Goal: Complete application form: Complete application form

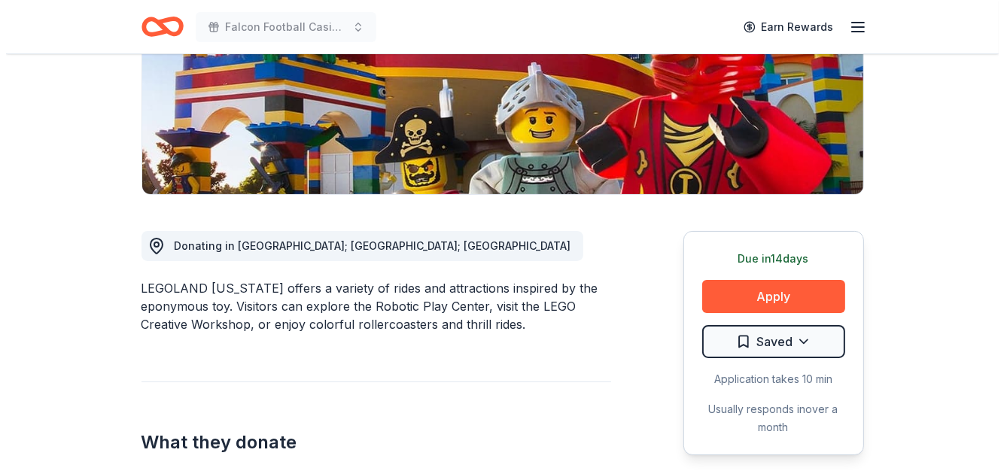
scroll to position [272, 0]
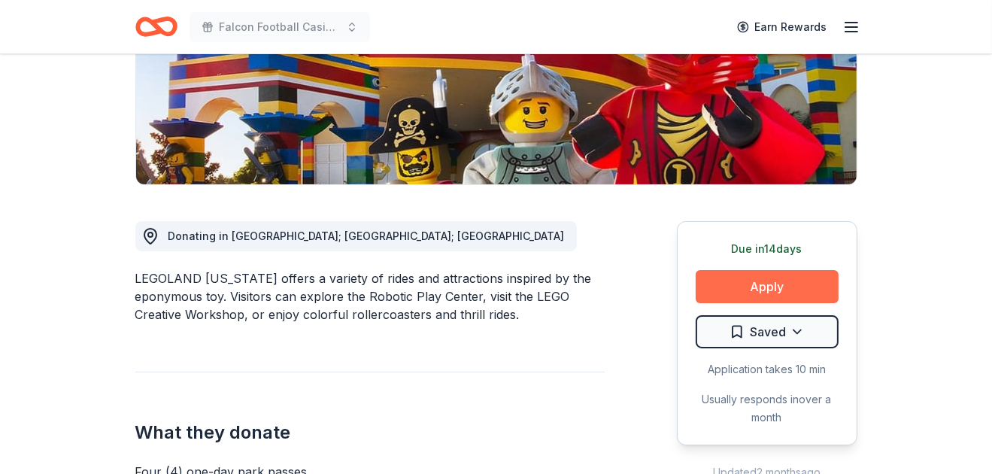
click at [801, 276] on button "Apply" at bounding box center [767, 286] width 143 height 33
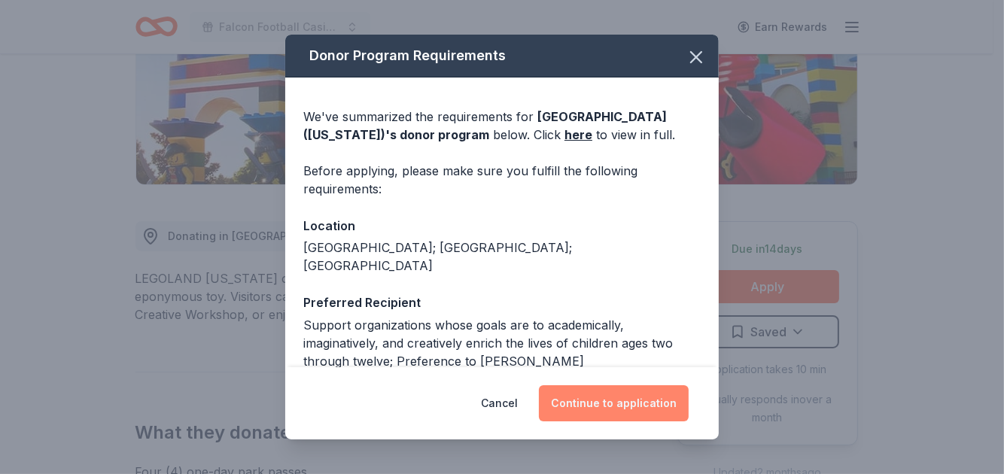
click at [635, 397] on button "Continue to application" at bounding box center [614, 403] width 150 height 36
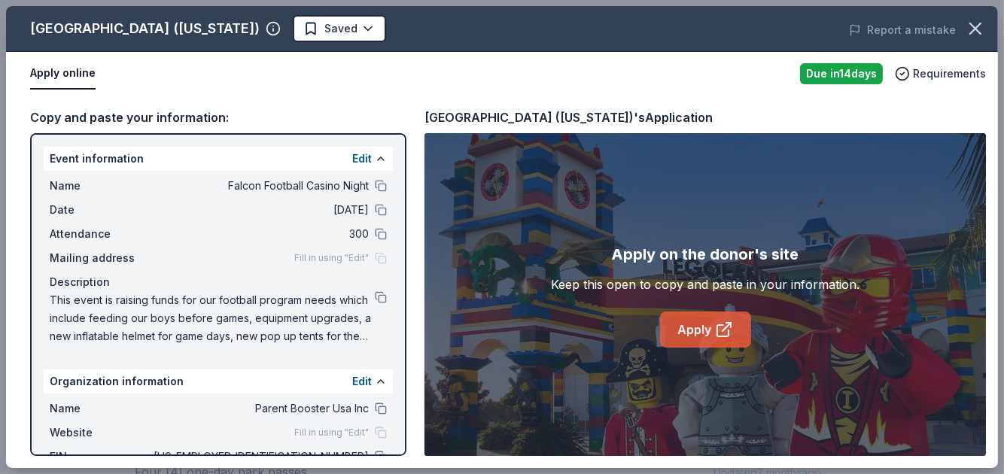
click at [685, 334] on link "Apply" at bounding box center [705, 329] width 91 height 36
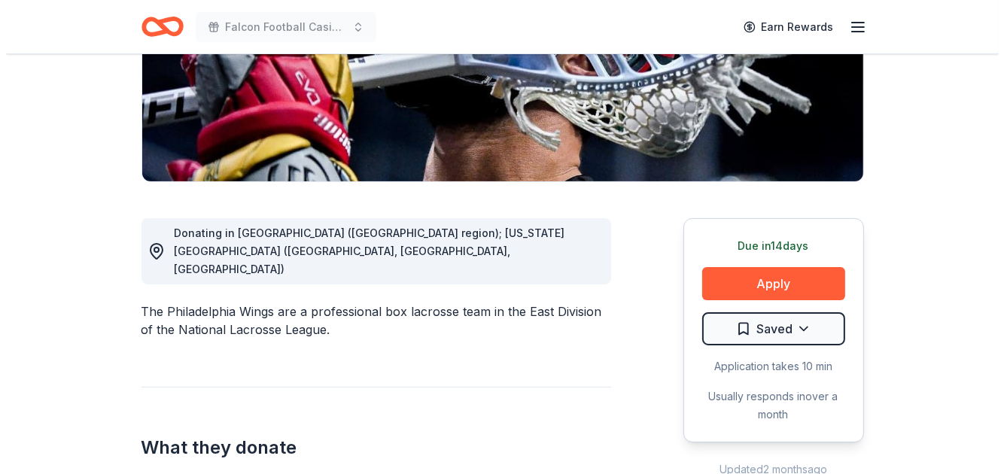
scroll to position [308, 0]
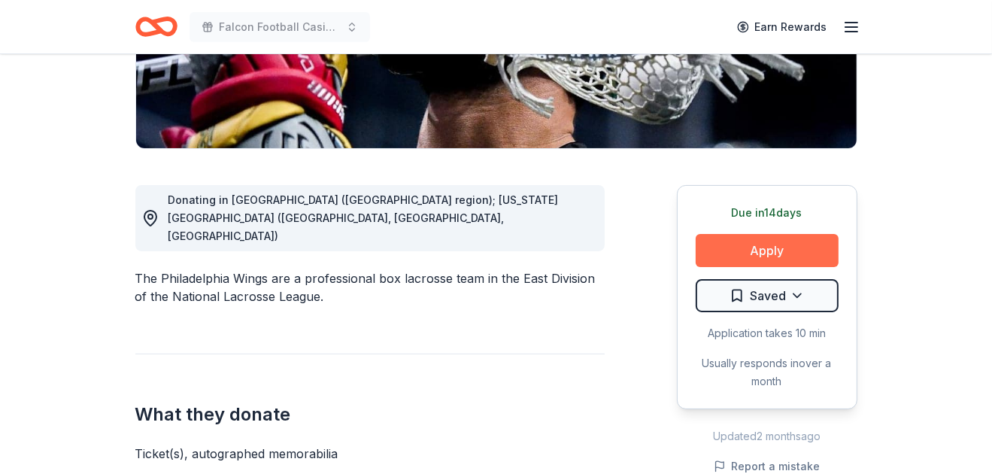
click at [764, 243] on button "Apply" at bounding box center [767, 250] width 143 height 33
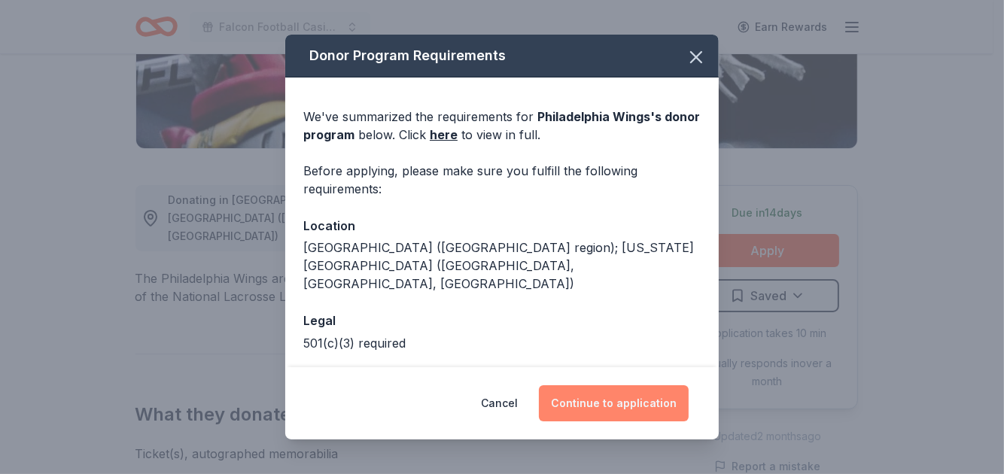
click at [599, 397] on button "Continue to application" at bounding box center [614, 403] width 150 height 36
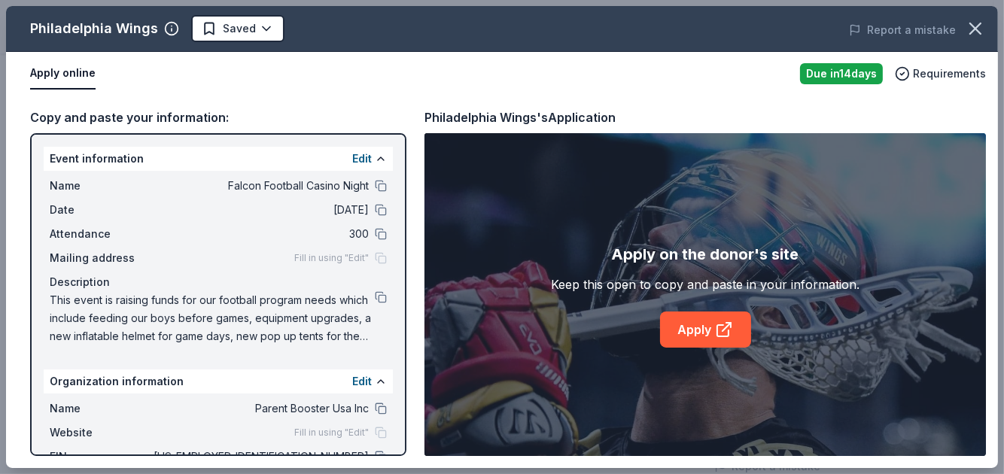
drag, startPoint x: 1002, startPoint y: 168, endPoint x: 1002, endPoint y: 229, distance: 61.7
click at [991, 229] on div "Philadelphia Wings Saved Report a mistake Apply online Due [DATE] Requirements …" at bounding box center [502, 237] width 1004 height 474
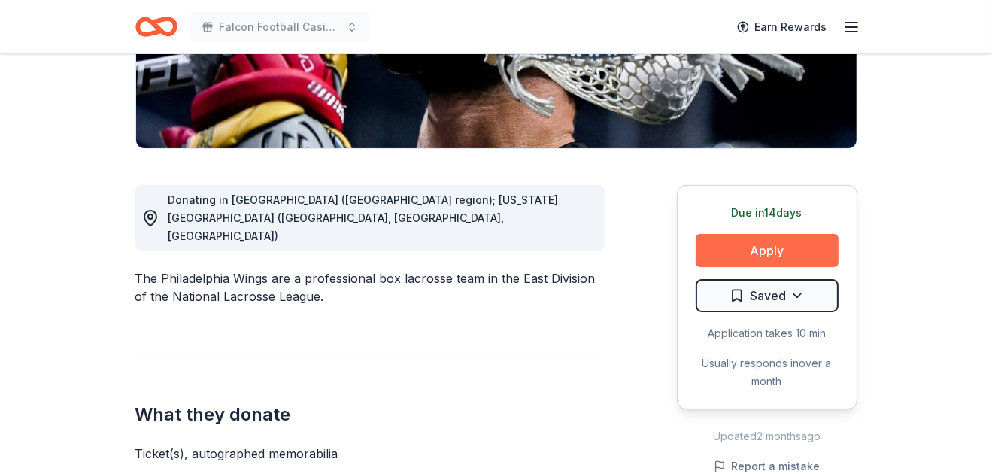
click at [771, 246] on button "Apply" at bounding box center [767, 250] width 143 height 33
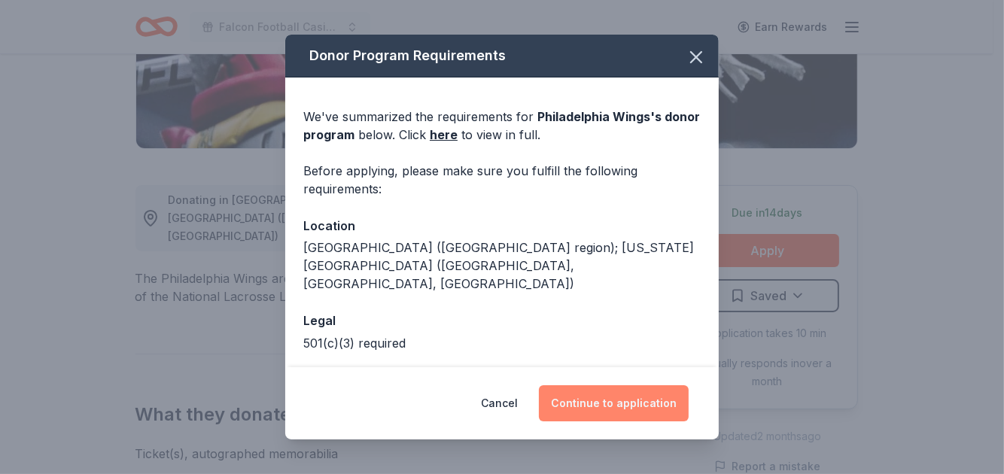
click at [628, 397] on button "Continue to application" at bounding box center [614, 403] width 150 height 36
